Goal: Navigation & Orientation: Understand site structure

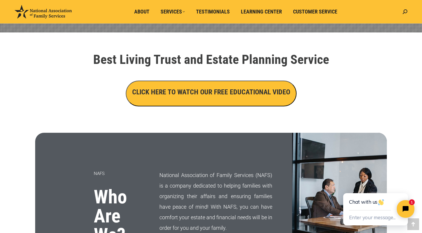
scroll to position [184, 0]
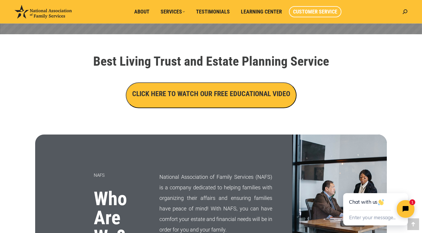
click at [311, 13] on span "Customer Service" at bounding box center [315, 11] width 44 height 6
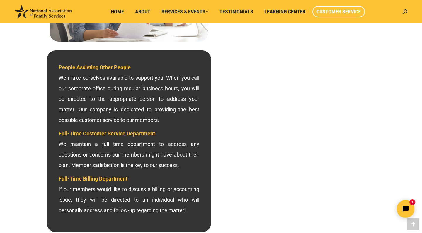
scroll to position [152, 0]
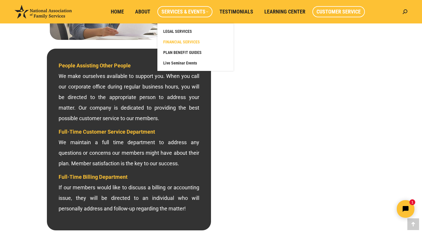
click at [196, 41] on span "FINANCIAL SERVICES" at bounding box center [181, 41] width 37 height 5
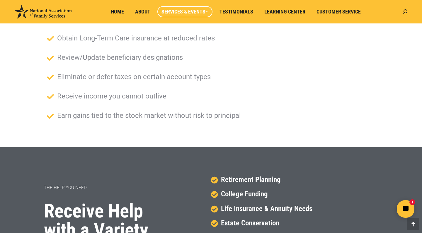
scroll to position [136, 0]
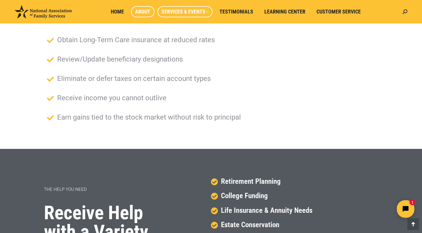
click at [139, 10] on span "About" at bounding box center [142, 11] width 15 height 6
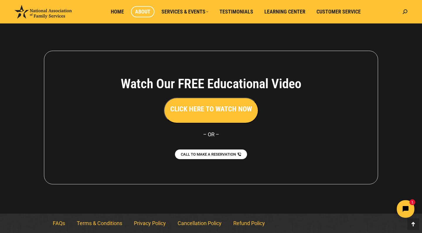
scroll to position [437, 0]
click at [49, 15] on img at bounding box center [43, 11] width 57 height 13
click at [45, 16] on img at bounding box center [43, 11] width 57 height 13
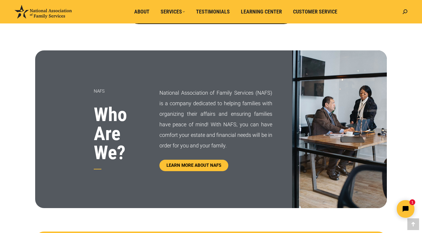
scroll to position [263, 0]
